Goal: Task Accomplishment & Management: Manage account settings

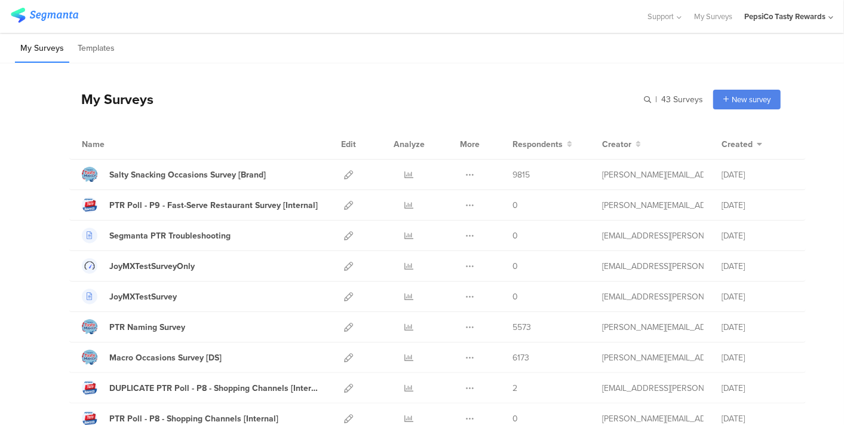
click at [796, 17] on div "PepsiCo Tasty Rewards" at bounding box center [784, 16] width 81 height 11
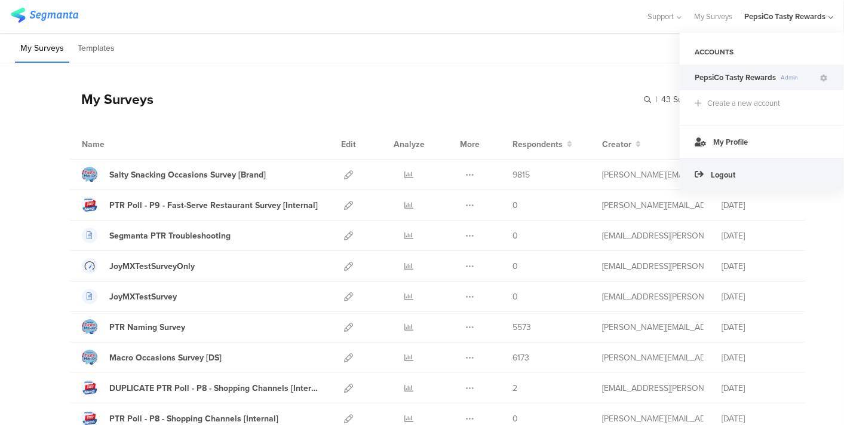
click at [716, 172] on span "Logout" at bounding box center [723, 174] width 24 height 11
